Goal: Information Seeking & Learning: Check status

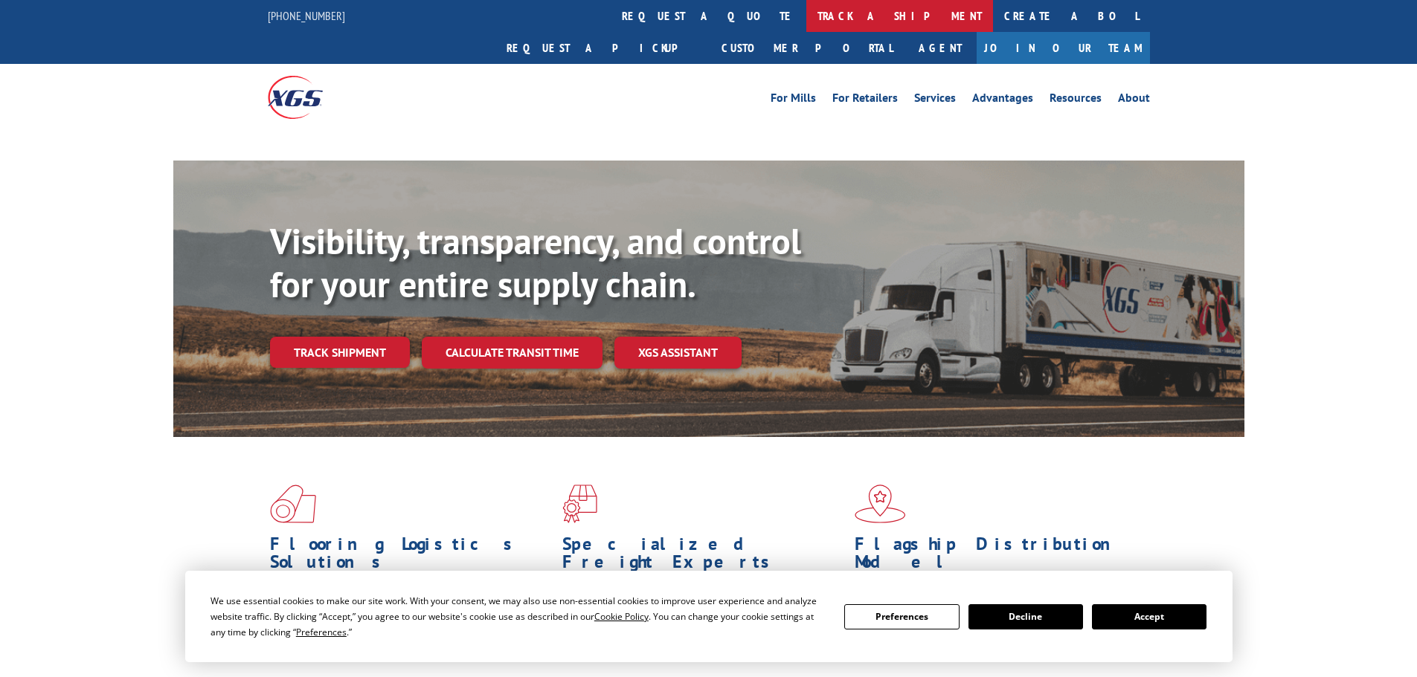
click at [806, 19] on link "track a shipment" at bounding box center [899, 16] width 187 height 32
click at [806, 17] on link "track a shipment" at bounding box center [899, 16] width 187 height 32
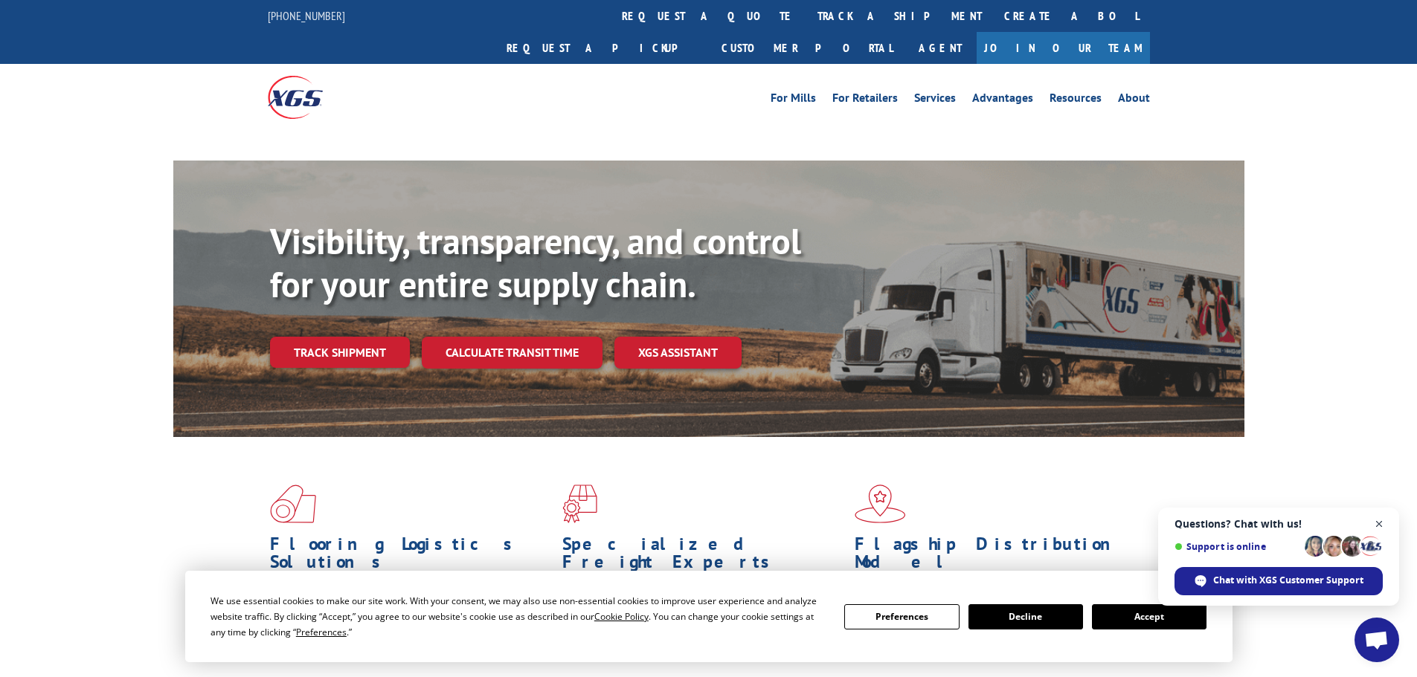
click at [1382, 521] on span "Close chat" at bounding box center [1379, 524] width 19 height 19
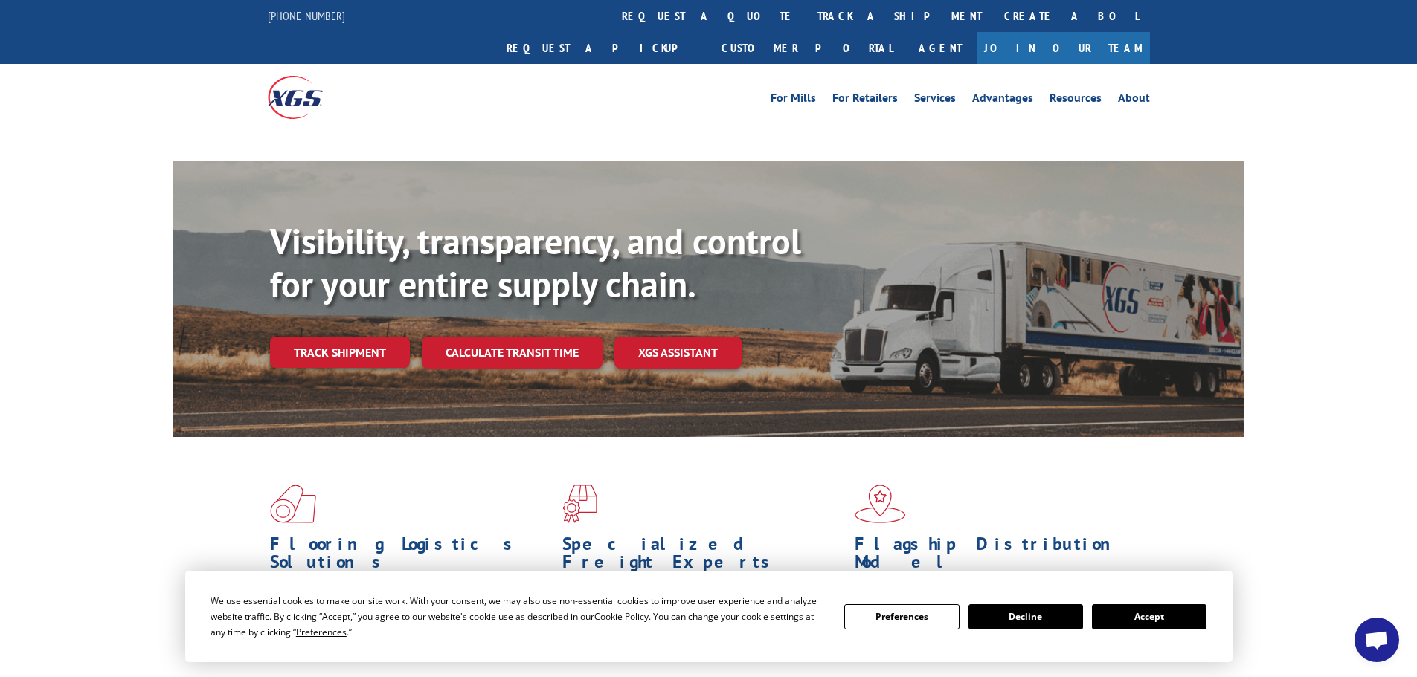
click at [1197, 619] on button "Accept" at bounding box center [1149, 617] width 115 height 25
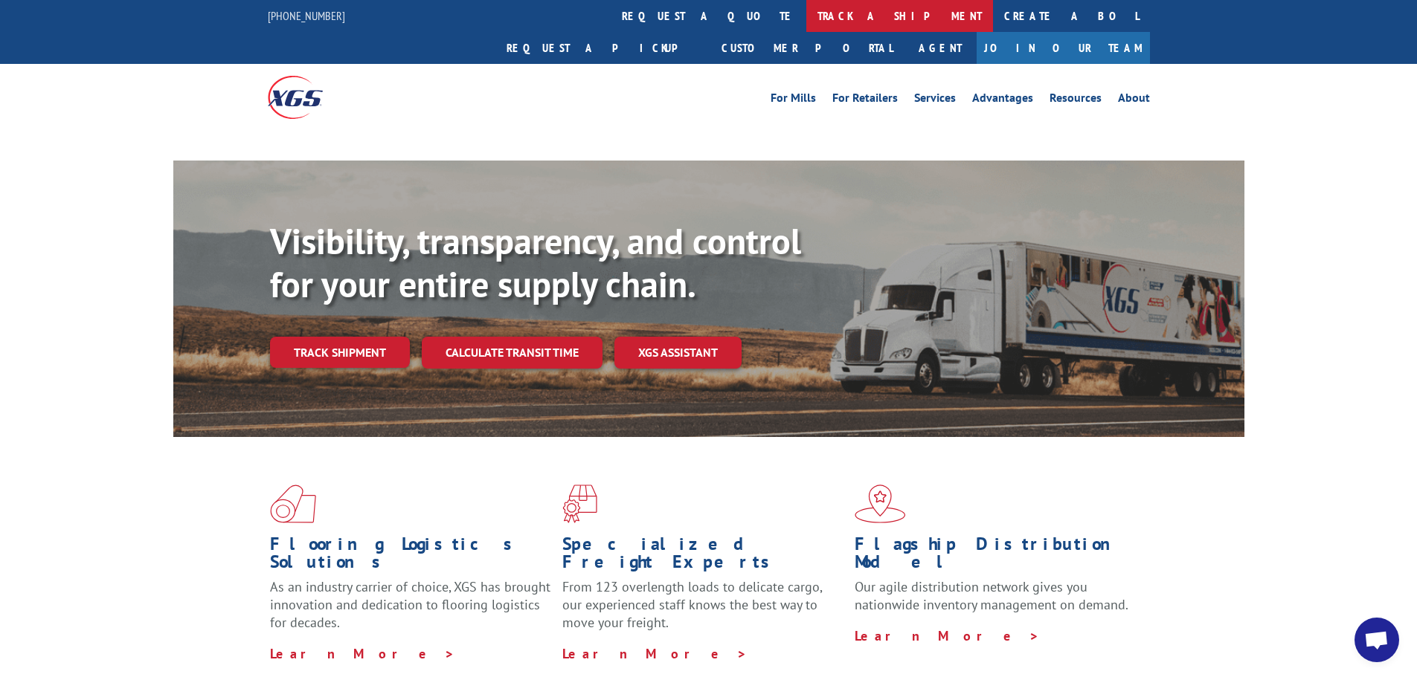
click at [806, 16] on link "track a shipment" at bounding box center [899, 16] width 187 height 32
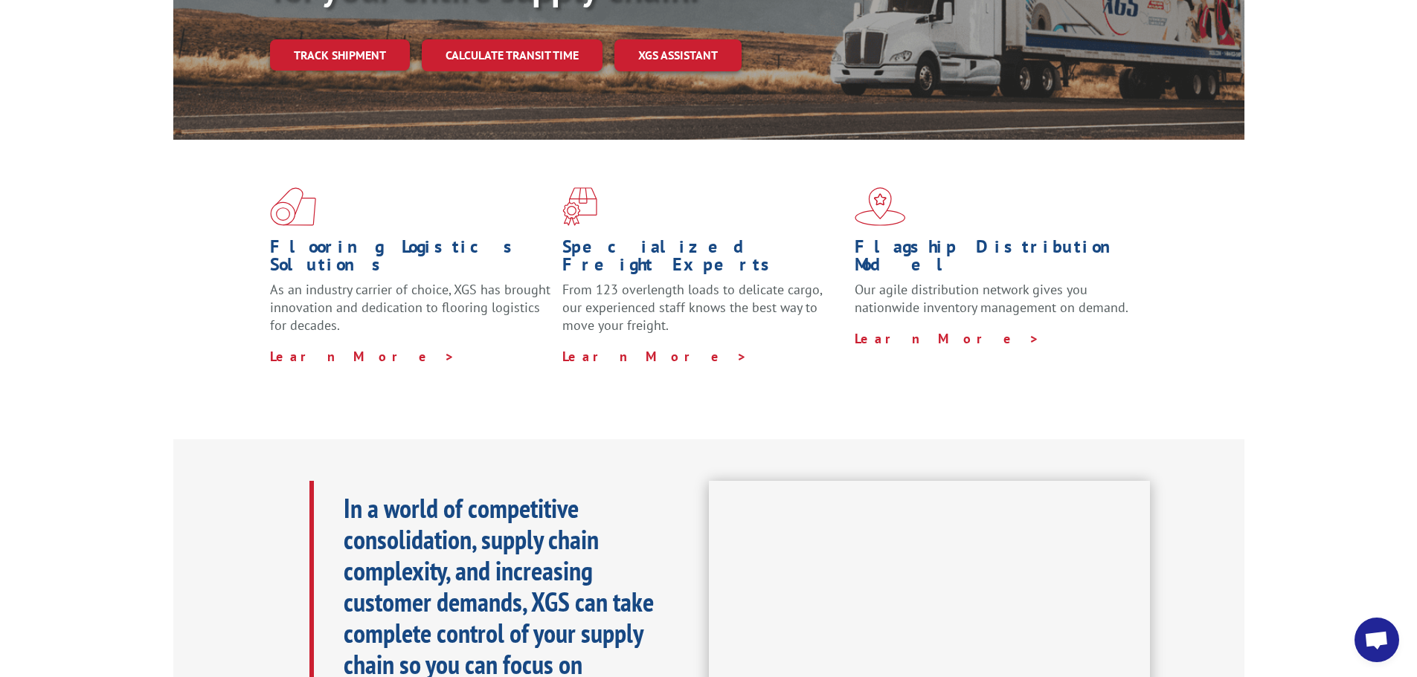
scroll to position [149, 0]
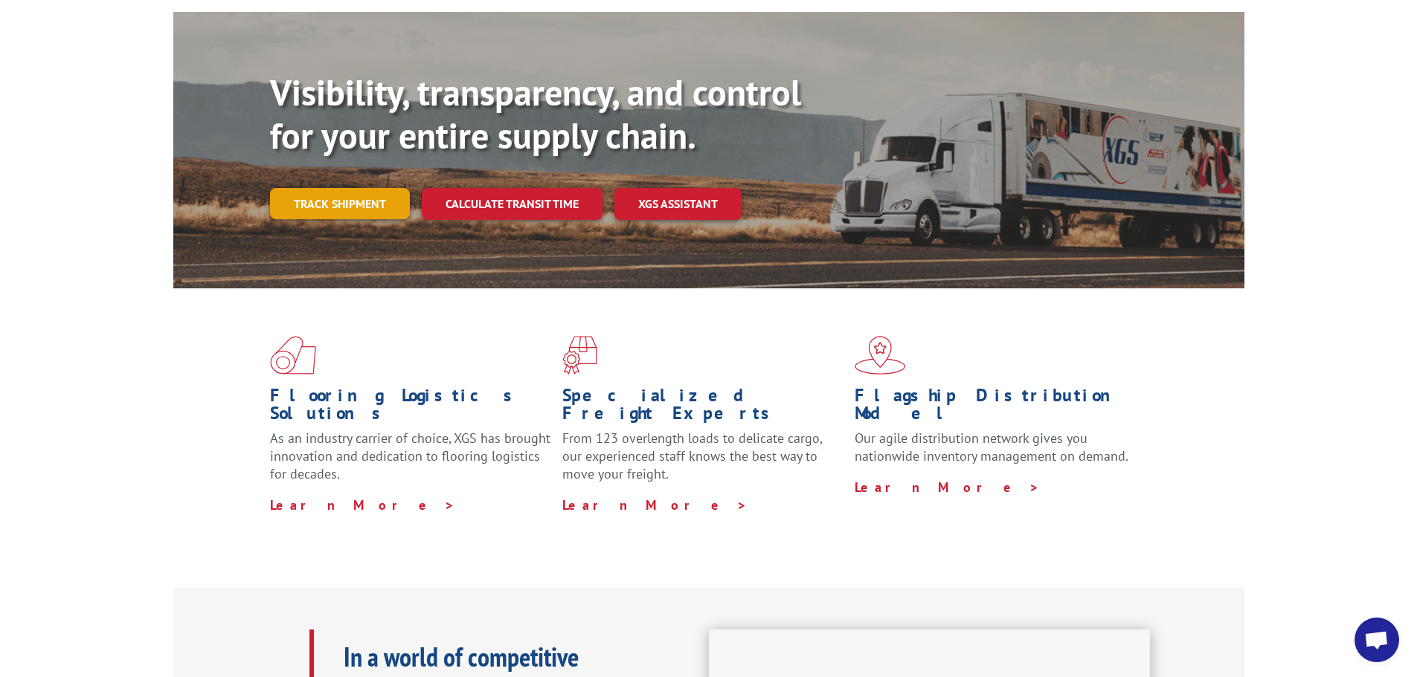
click at [372, 188] on link "Track shipment" at bounding box center [340, 203] width 140 height 31
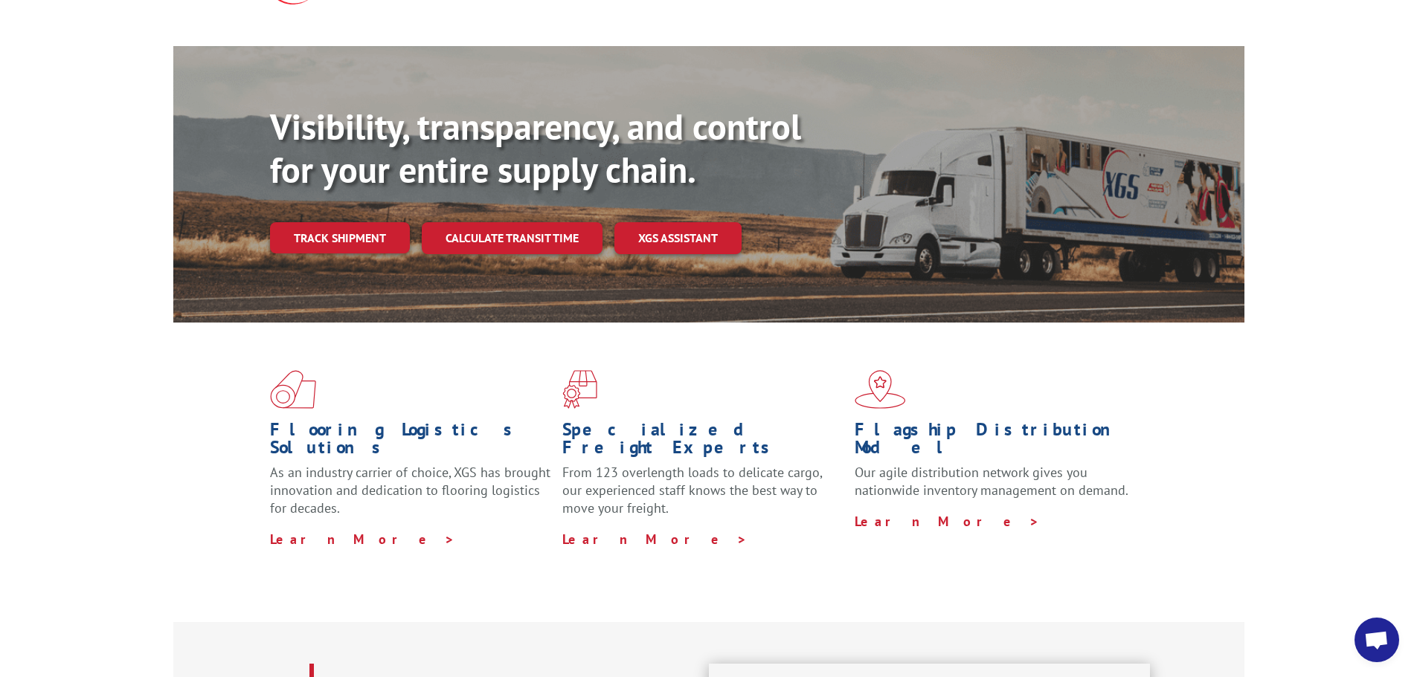
scroll to position [0, 0]
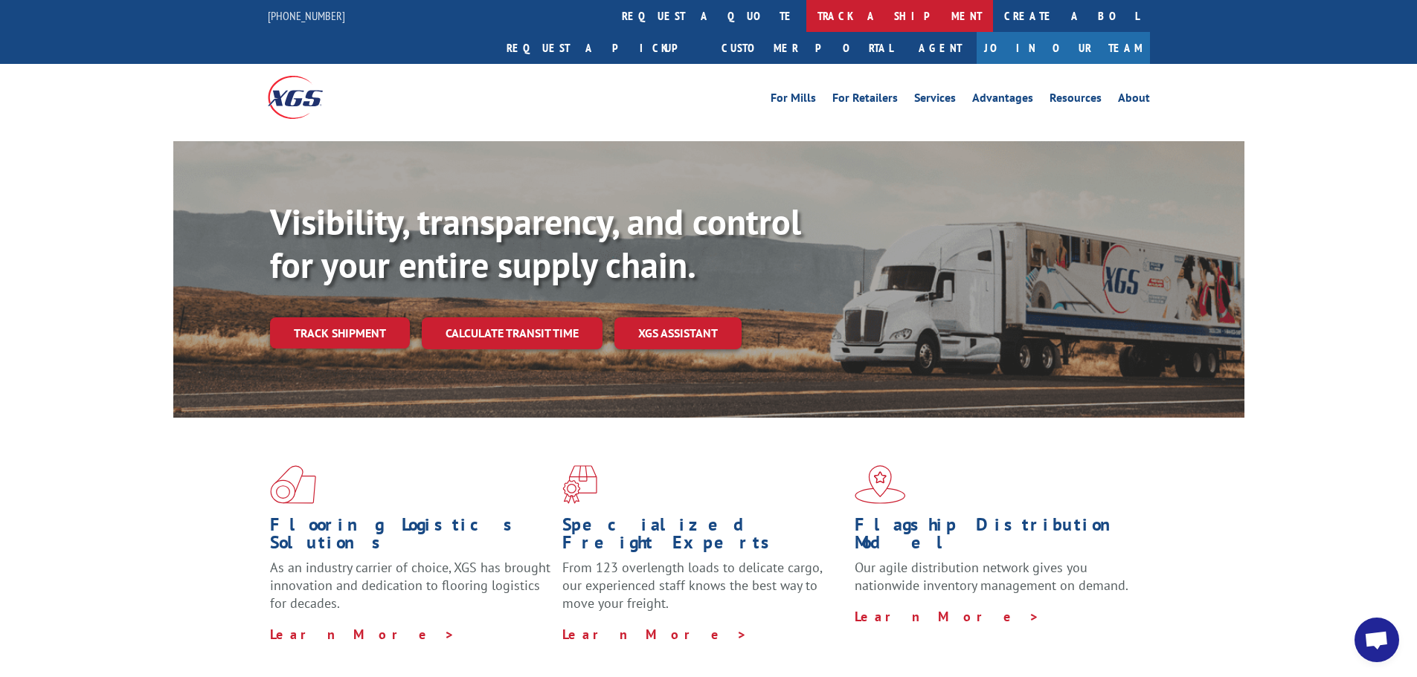
click at [806, 18] on link "track a shipment" at bounding box center [899, 16] width 187 height 32
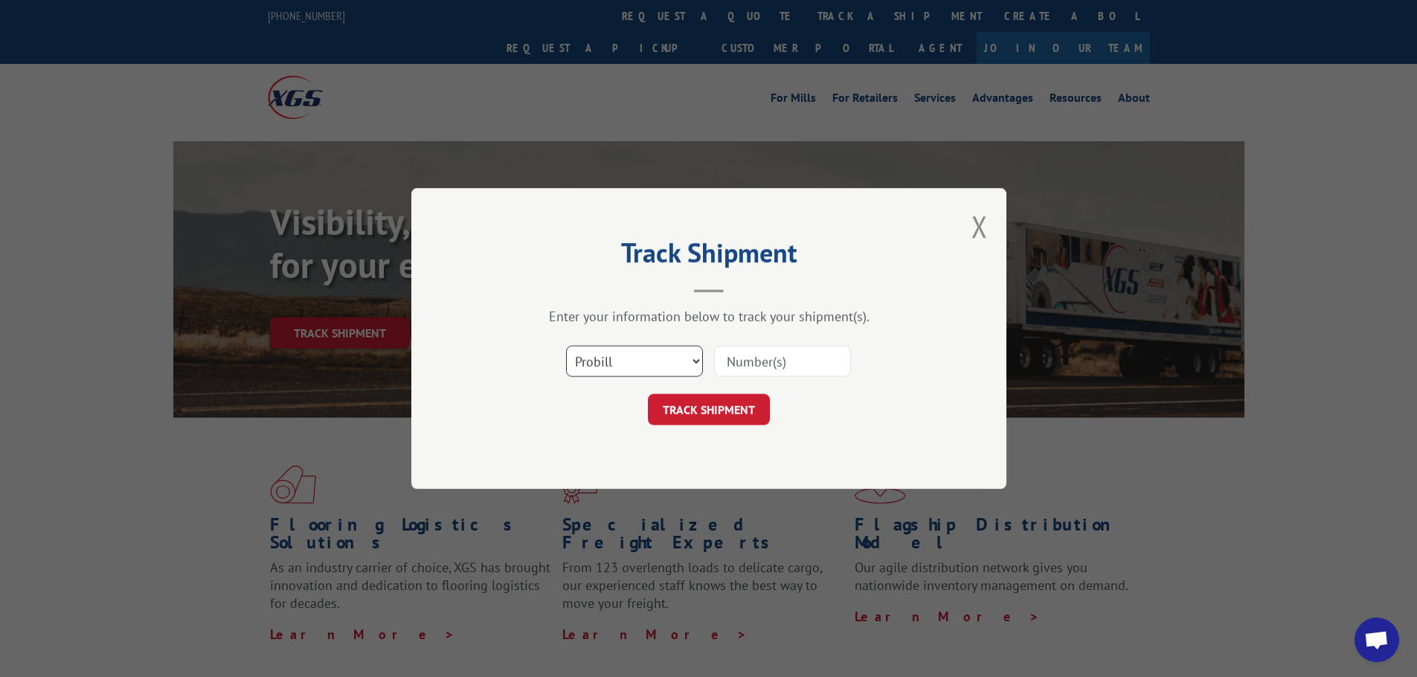
click at [636, 363] on select "Select category... Probill BOL PO" at bounding box center [634, 361] width 137 height 31
select select "bol"
click at [566, 346] on select "Select category... Probill BOL PO" at bounding box center [634, 361] width 137 height 31
click at [739, 369] on input at bounding box center [782, 361] width 137 height 31
paste input "6268291"
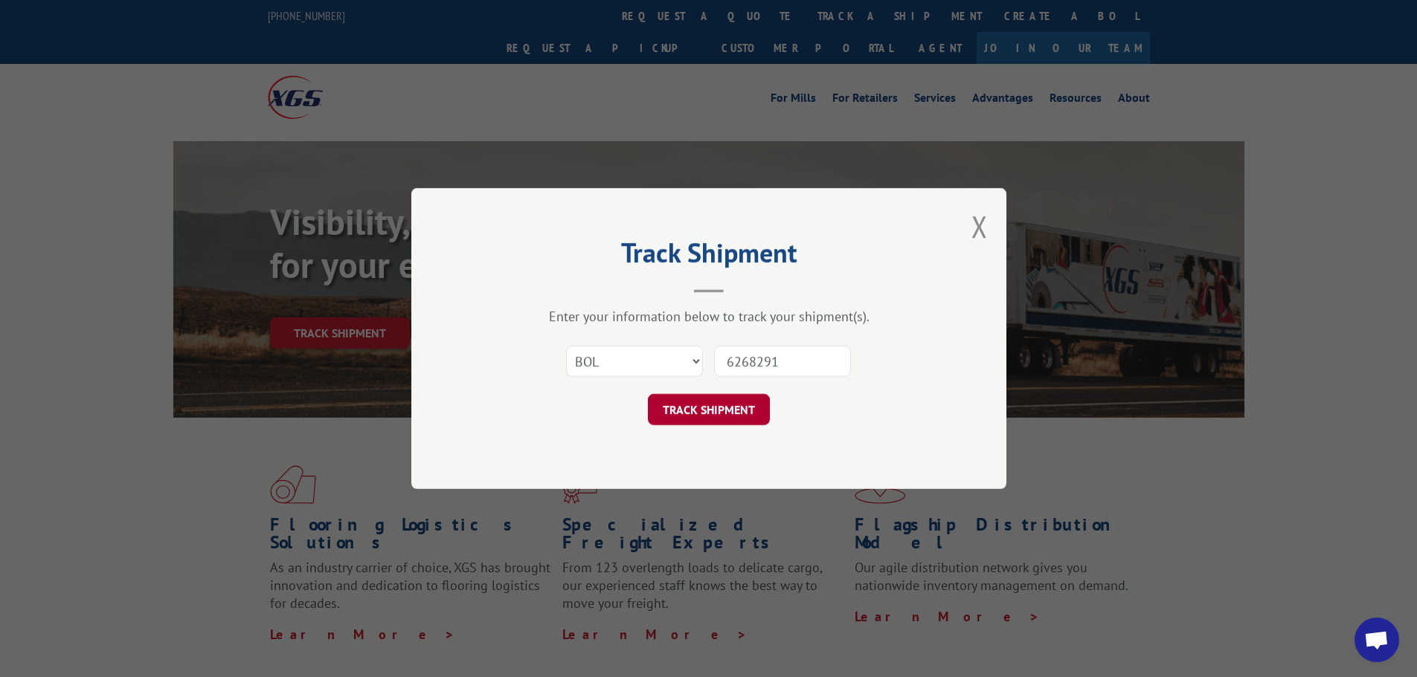
type input "6268291"
click at [732, 416] on button "TRACK SHIPMENT" at bounding box center [709, 409] width 122 height 31
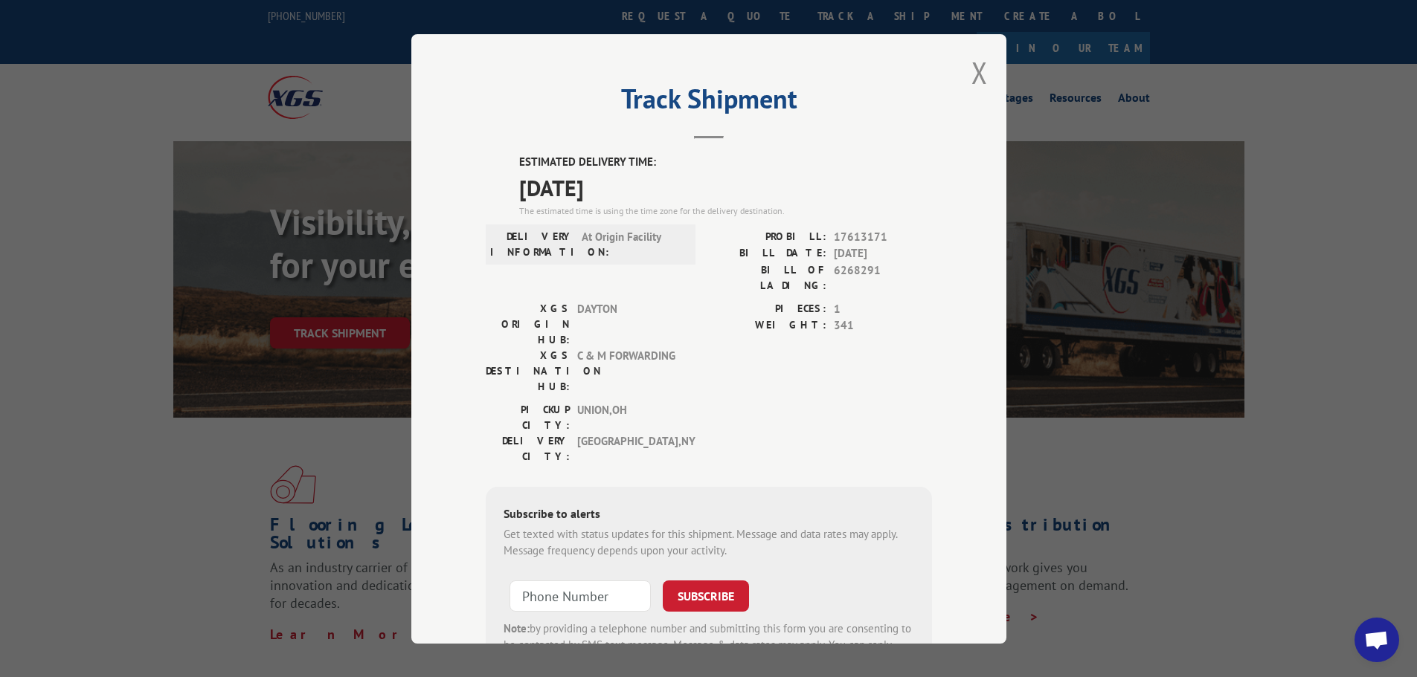
drag, startPoint x: 513, startPoint y: 156, endPoint x: 639, endPoint y: 189, distance: 129.9
click at [639, 189] on div "ESTIMATED DELIVERY TIME: [DATE] The estimated time is using the time zone for t…" at bounding box center [725, 186] width 413 height 64
copy div "ESTIMATED DELIVERY TIME: [DATE]"
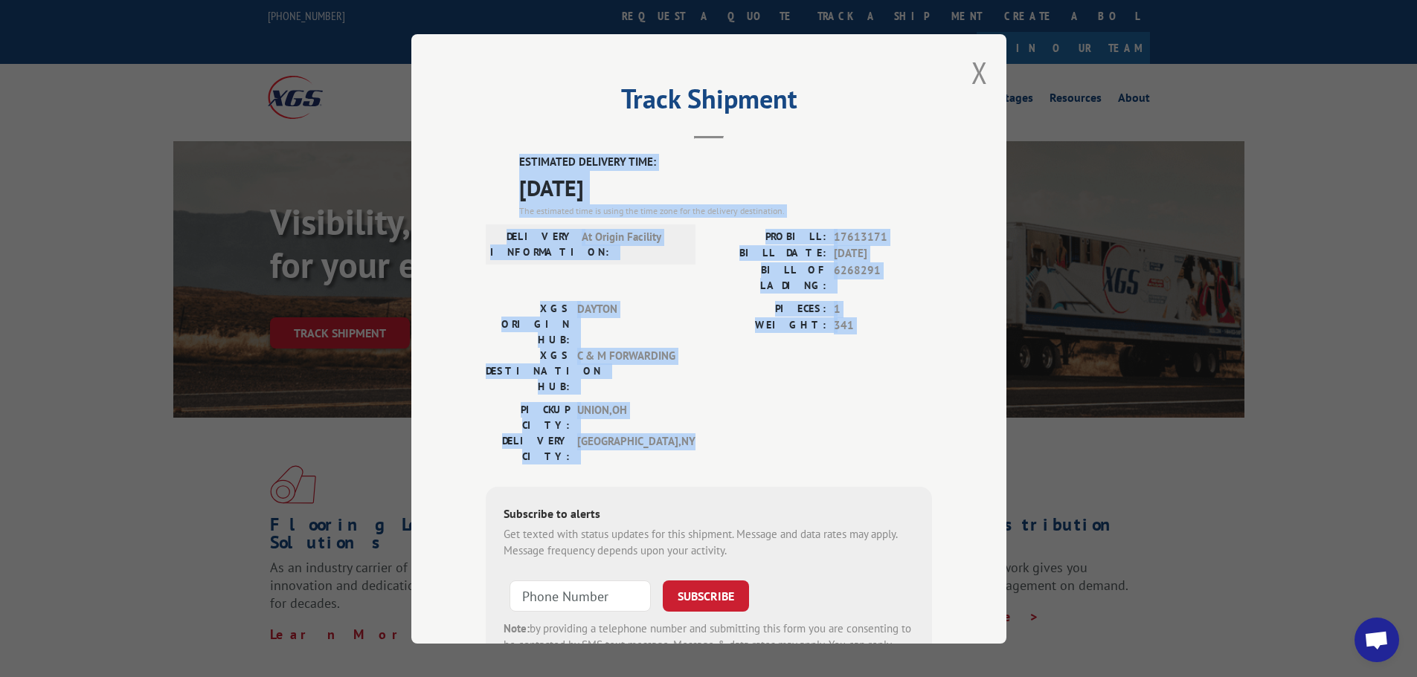
drag, startPoint x: 655, startPoint y: 367, endPoint x: 526, endPoint y: 163, distance: 241.4
click at [518, 163] on div "ESTIMATED DELIVERY TIME: [DATE] The estimated time is using the time zone for t…" at bounding box center [709, 421] width 446 height 535
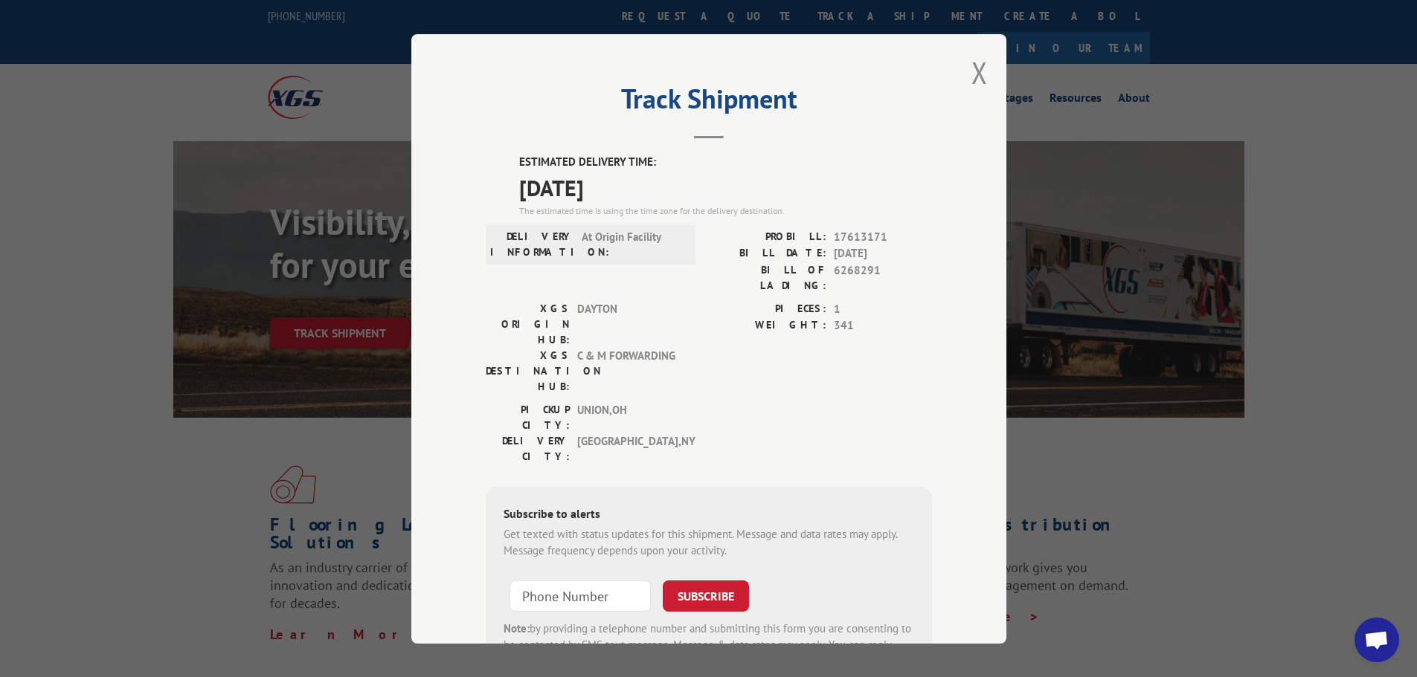
drag, startPoint x: 529, startPoint y: 164, endPoint x: 466, endPoint y: 144, distance: 66.5
click at [466, 144] on div "Track Shipment ESTIMATED DELIVERY TIME: [DATE] The estimated time is using the …" at bounding box center [708, 339] width 595 height 610
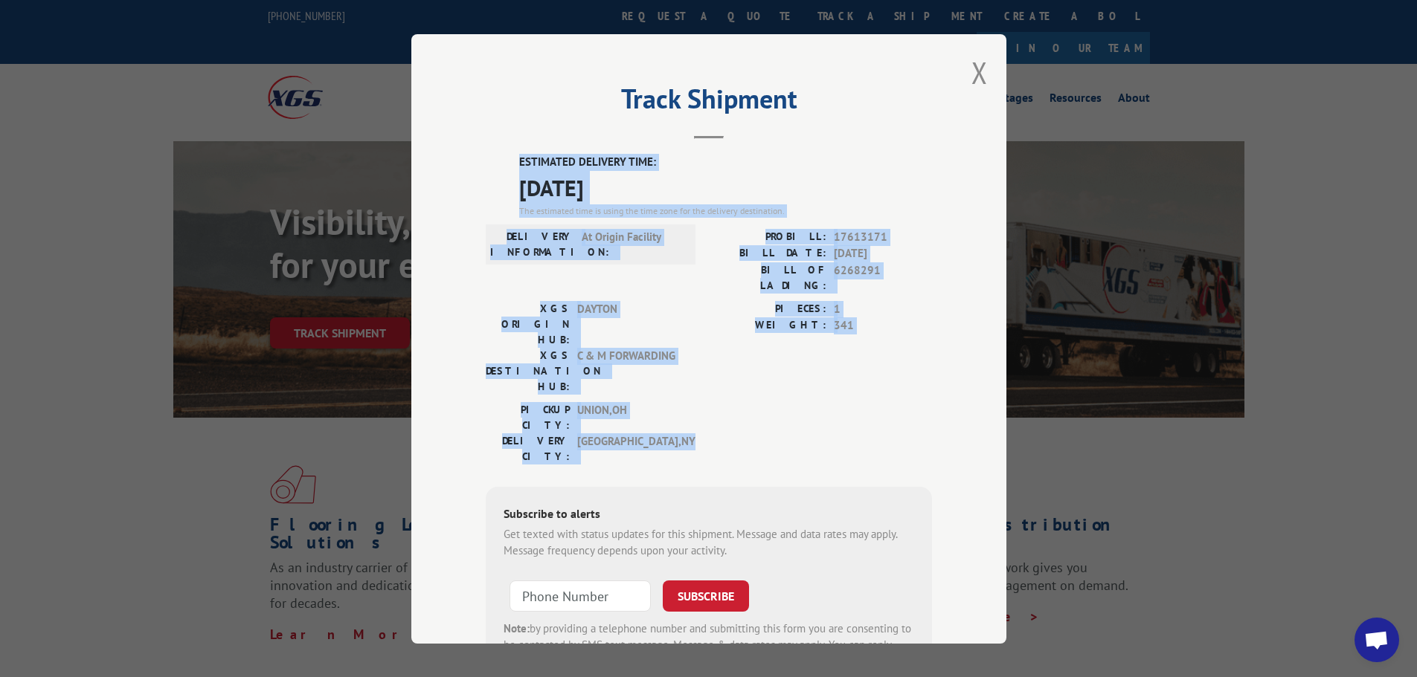
drag, startPoint x: 512, startPoint y: 152, endPoint x: 709, endPoint y: 366, distance: 291.5
click at [709, 366] on div "Track Shipment ESTIMATED DELIVERY TIME: [DATE] The estimated time is using the …" at bounding box center [708, 339] width 595 height 610
copy div "ESTIMATED DELIVERY TIME: [DATE] The estimated time is using the time zone for t…"
click at [972, 71] on button "Close modal" at bounding box center [979, 72] width 16 height 39
